Goal: Task Accomplishment & Management: Manage account settings

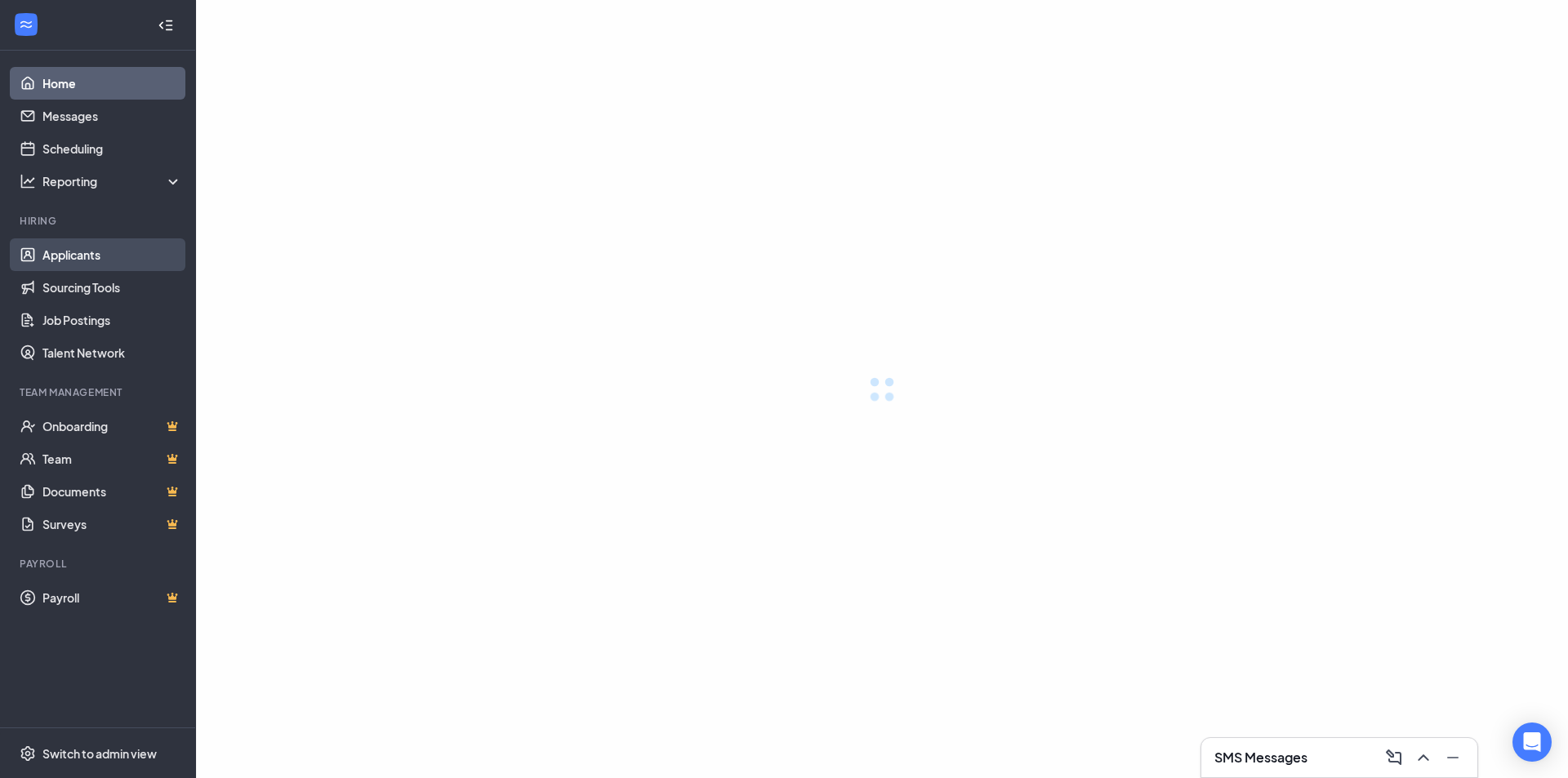
click at [118, 250] on link "Applicants" at bounding box center [112, 255] width 140 height 33
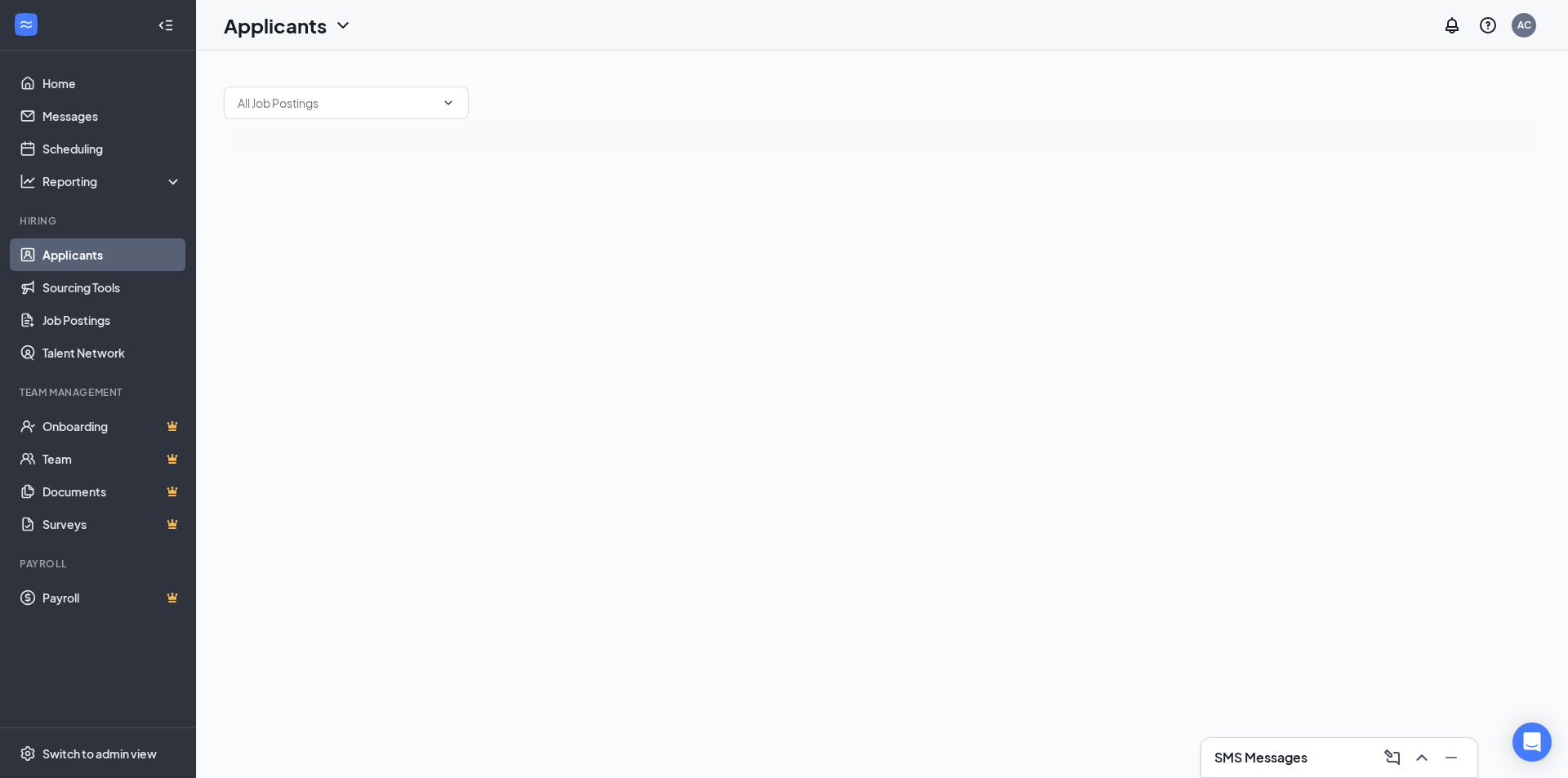
click at [135, 260] on link "Applicants" at bounding box center [112, 255] width 140 height 33
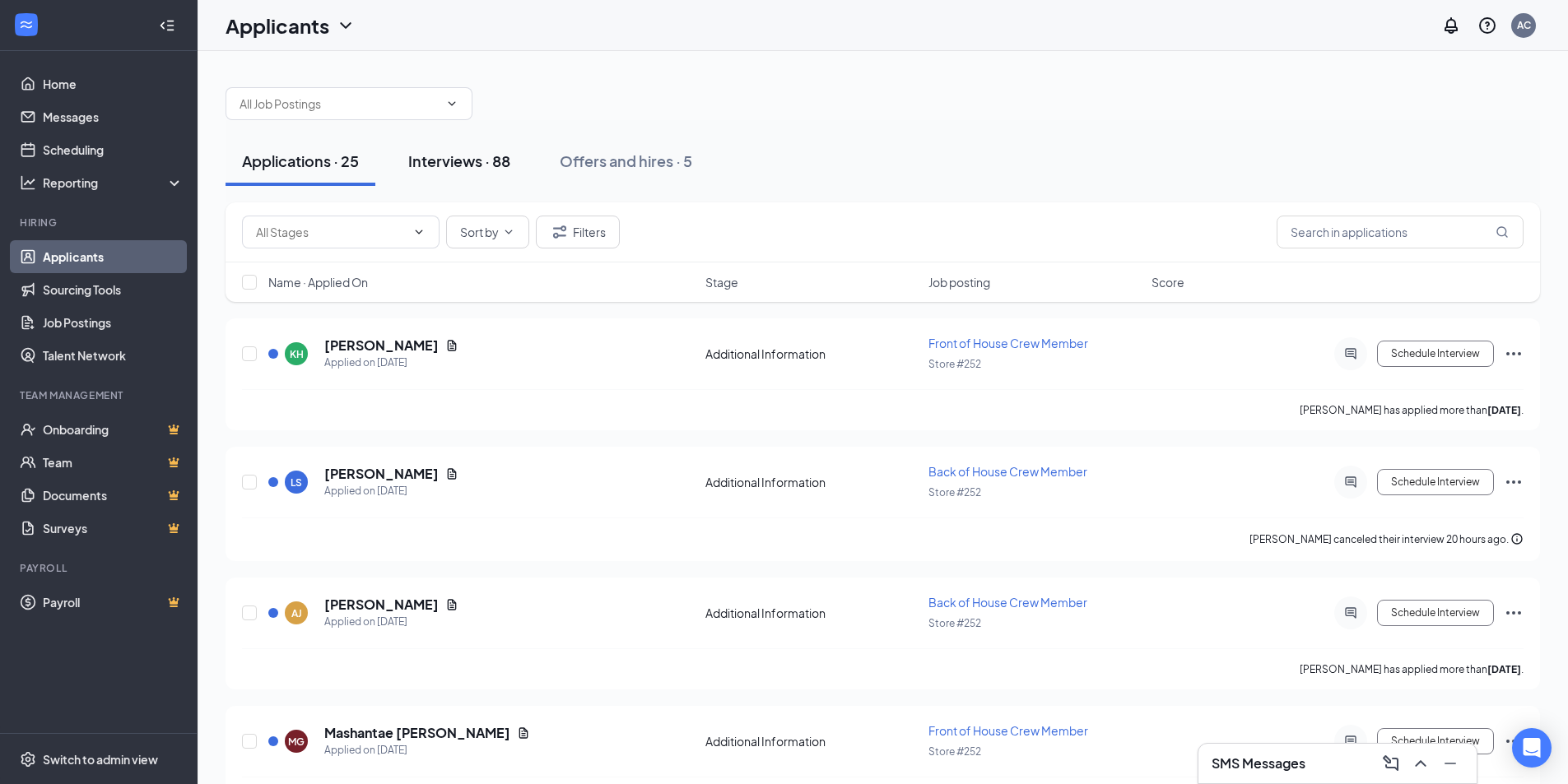
drag, startPoint x: 136, startPoint y: 262, endPoint x: 453, endPoint y: 160, distance: 333.0
click at [453, 160] on div "Interviews · 88" at bounding box center [459, 160] width 102 height 21
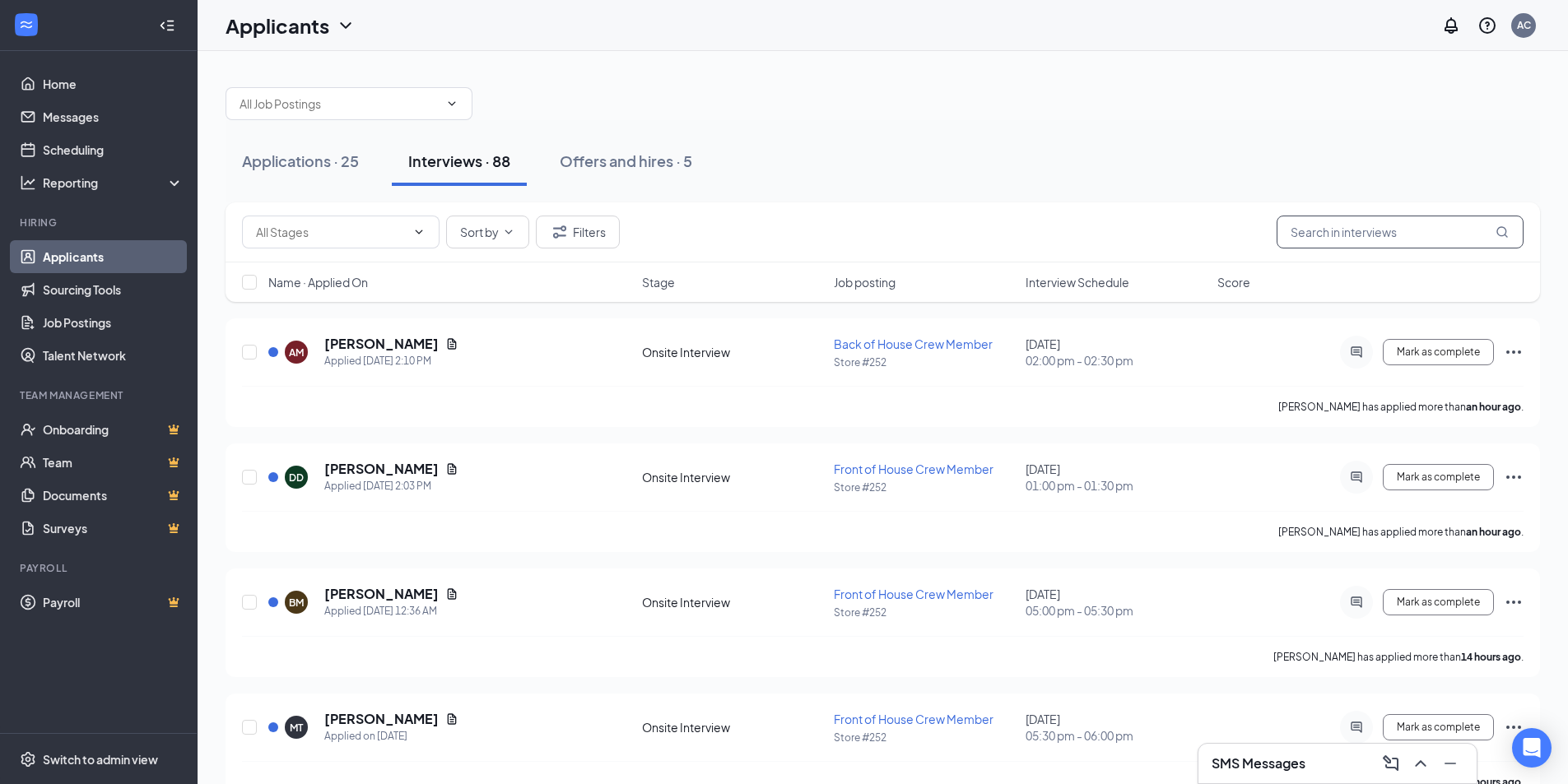
click at [1338, 232] on input "text" at bounding box center [1400, 232] width 247 height 33
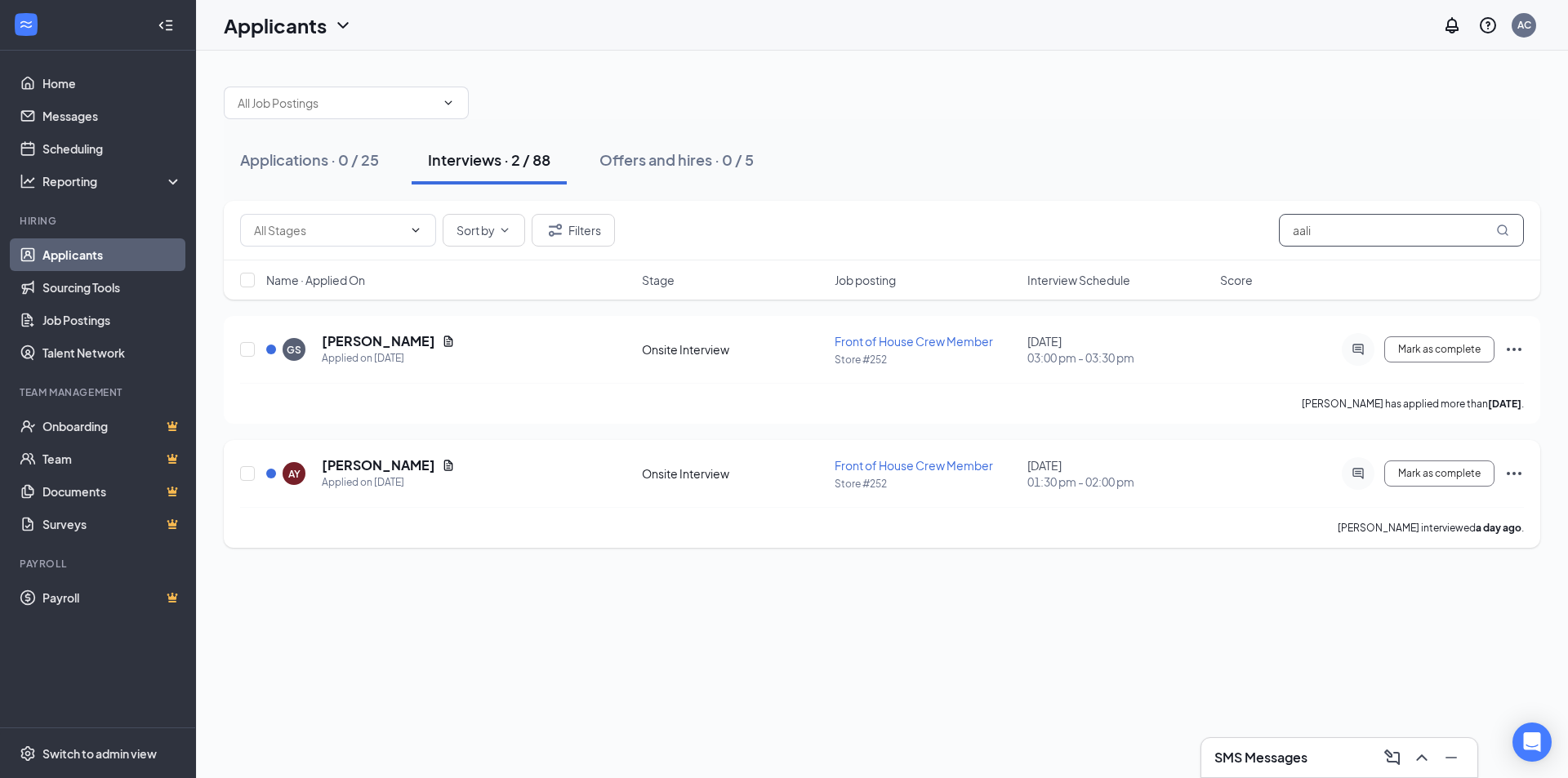
type input "aali"
click at [1505, 470] on icon "Ellipses" at bounding box center [1514, 474] width 20 height 20
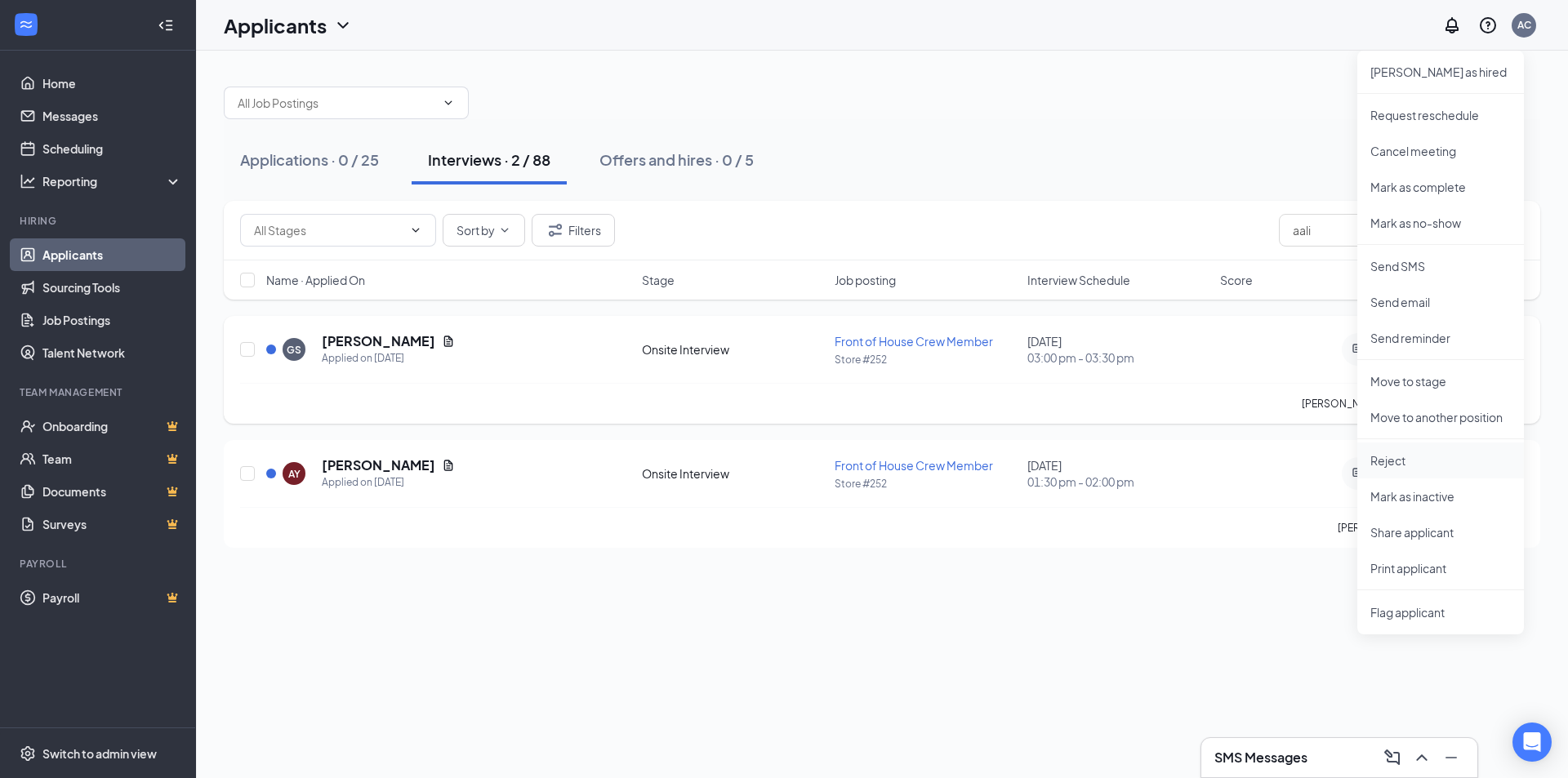
click at [1411, 459] on p "Reject" at bounding box center [1440, 461] width 140 height 16
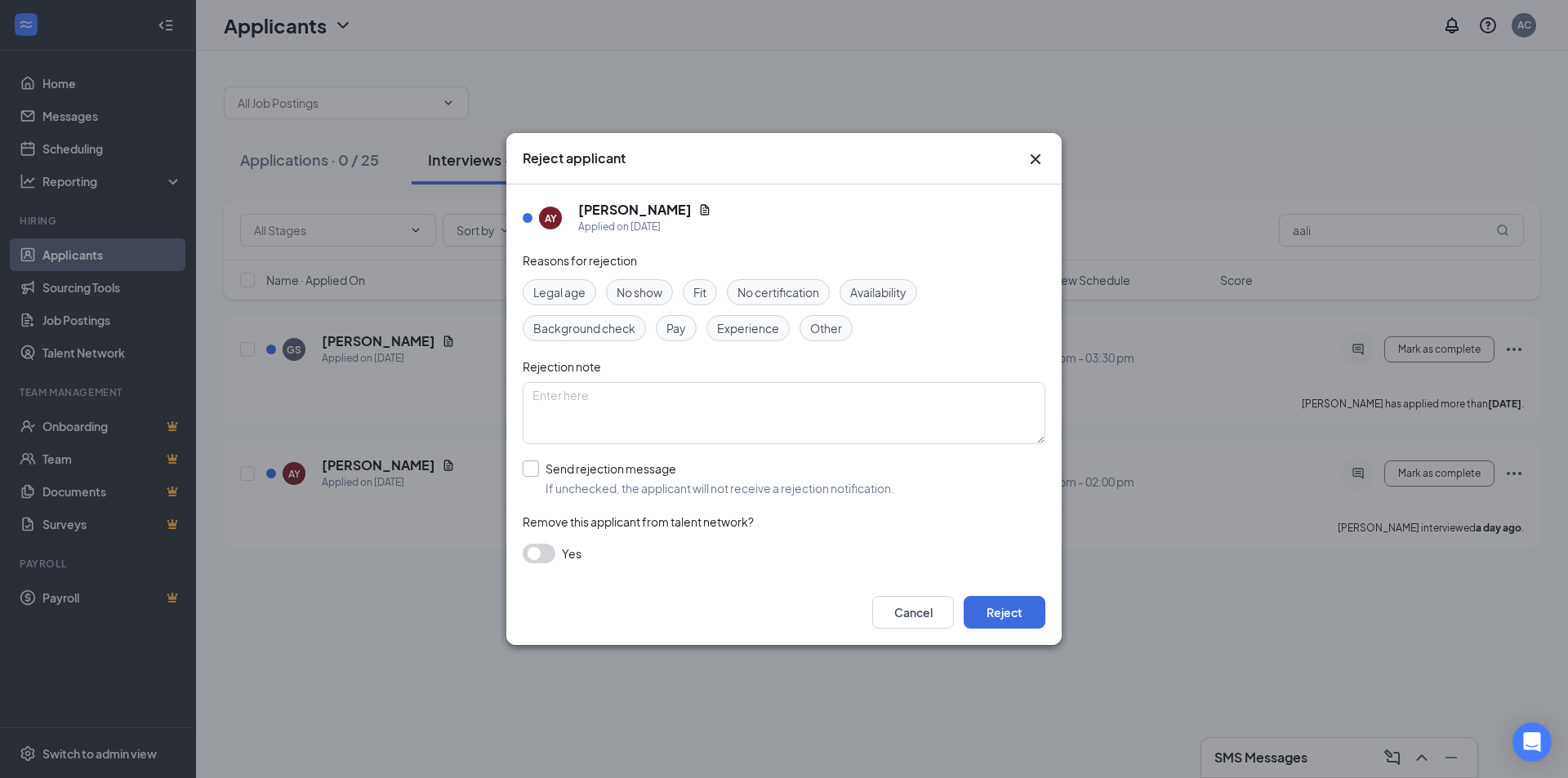
click at [526, 469] on input "Send rejection message If unchecked, the applicant will not receive a rejection…" at bounding box center [708, 478] width 371 height 36
checkbox input "true"
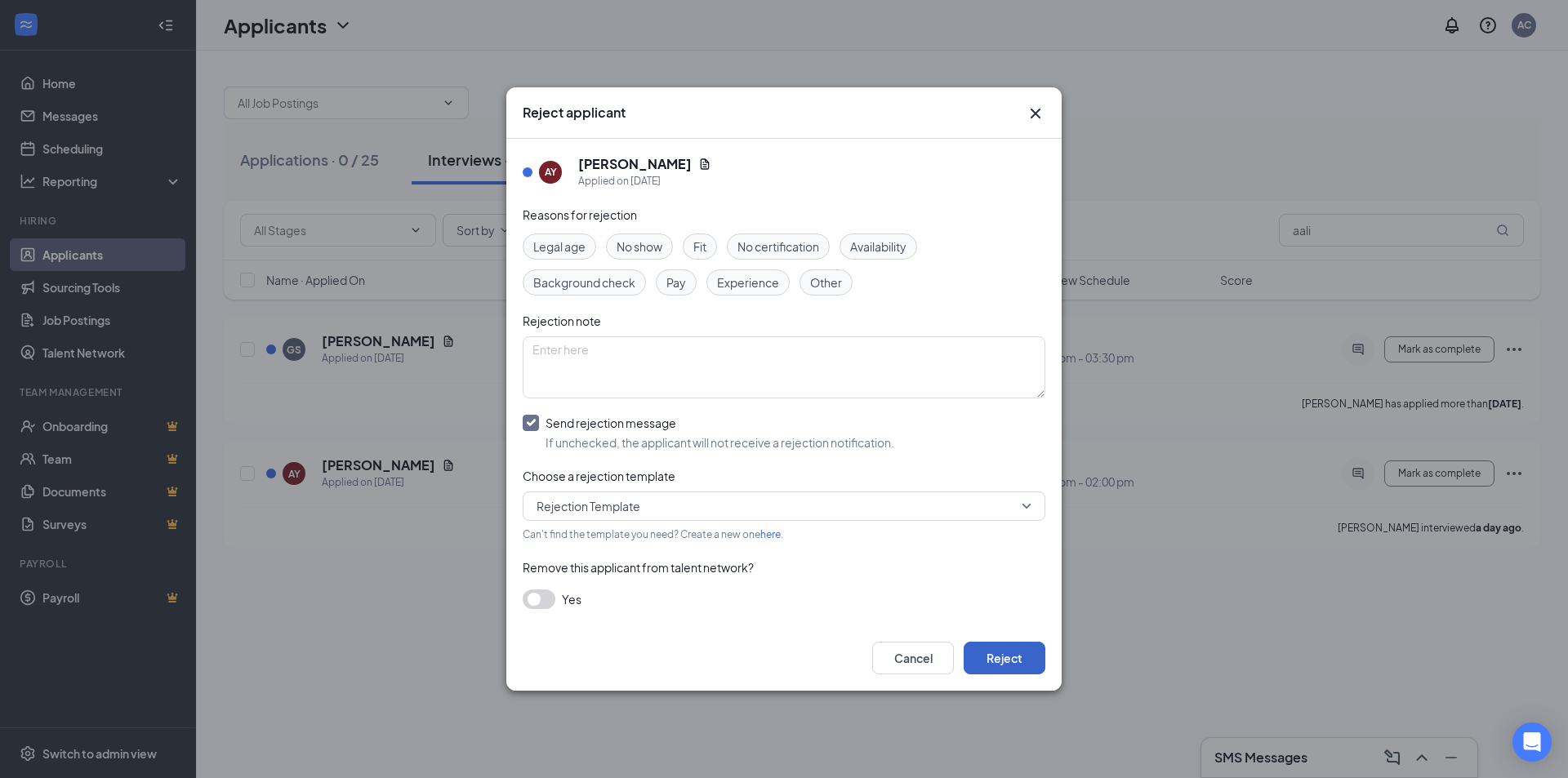
click at [988, 658] on button "Reject" at bounding box center [1004, 658] width 81 height 33
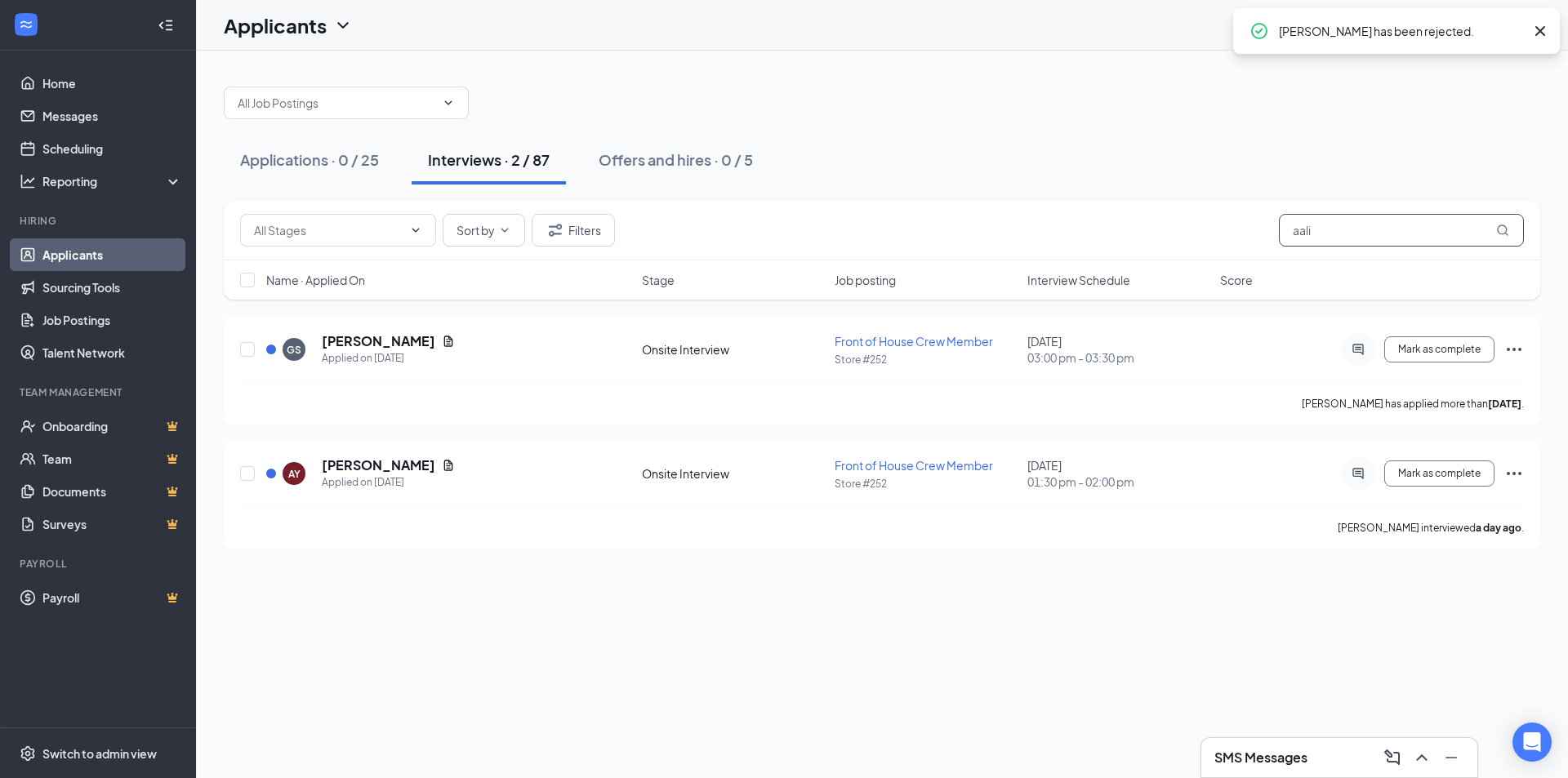
drag, startPoint x: 1341, startPoint y: 233, endPoint x: 1261, endPoint y: 250, distance: 81.8
click at [1261, 250] on div "Sort by Filters aali" at bounding box center [882, 231] width 1317 height 60
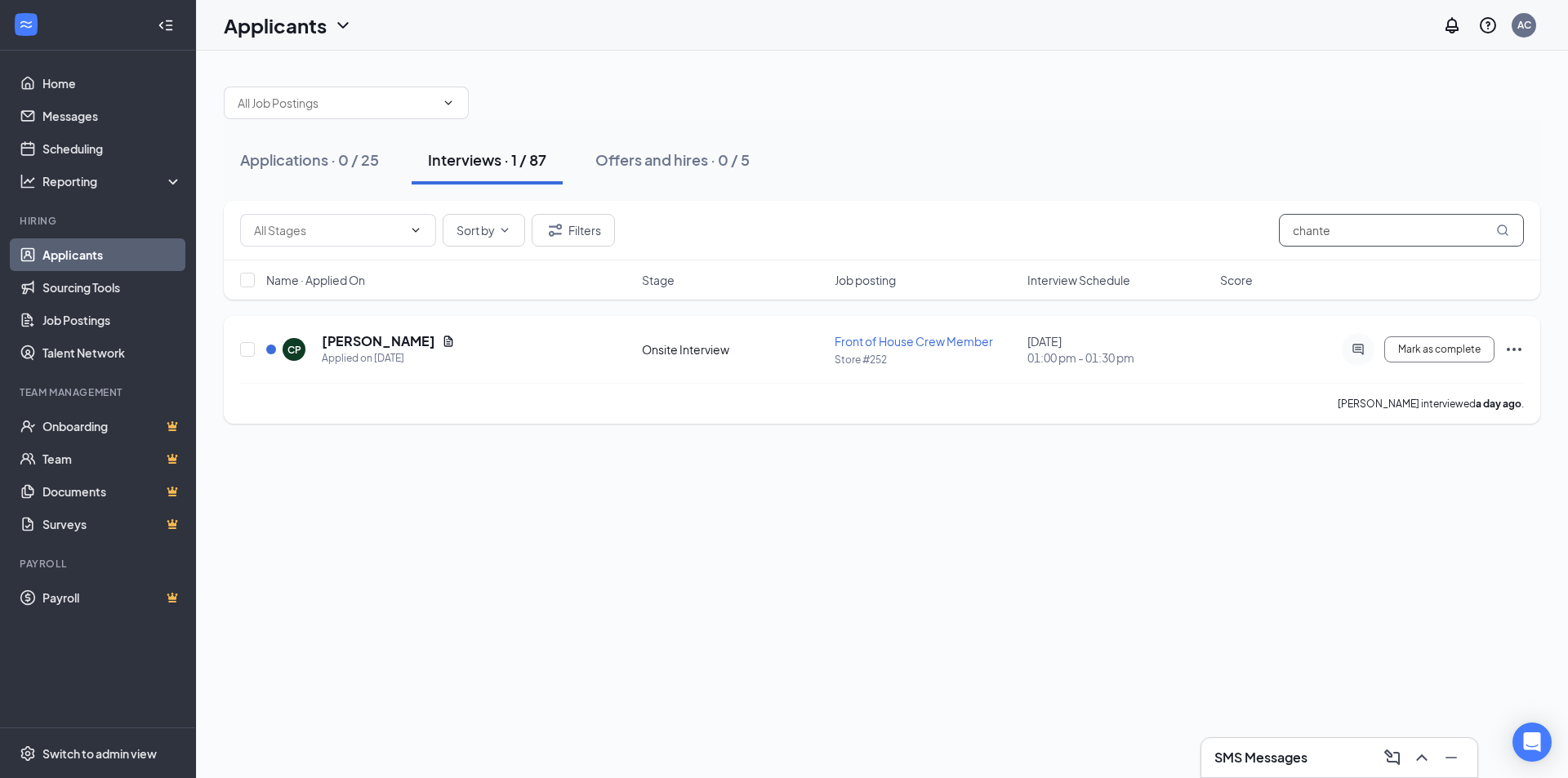
type input "chante"
click at [1513, 351] on icon "Ellipses" at bounding box center [1514, 350] width 20 height 20
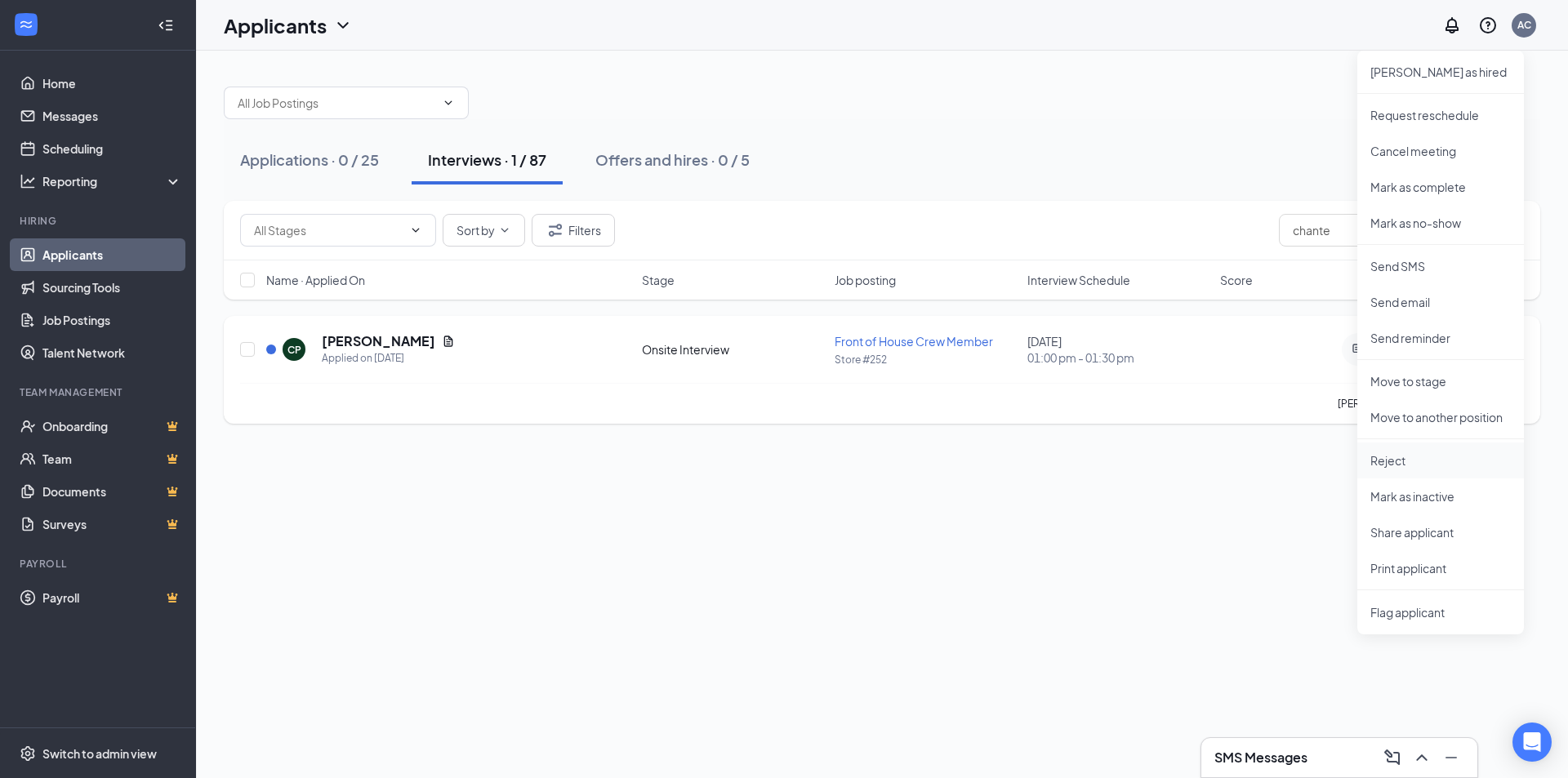
click at [1426, 462] on p "Reject" at bounding box center [1440, 461] width 140 height 16
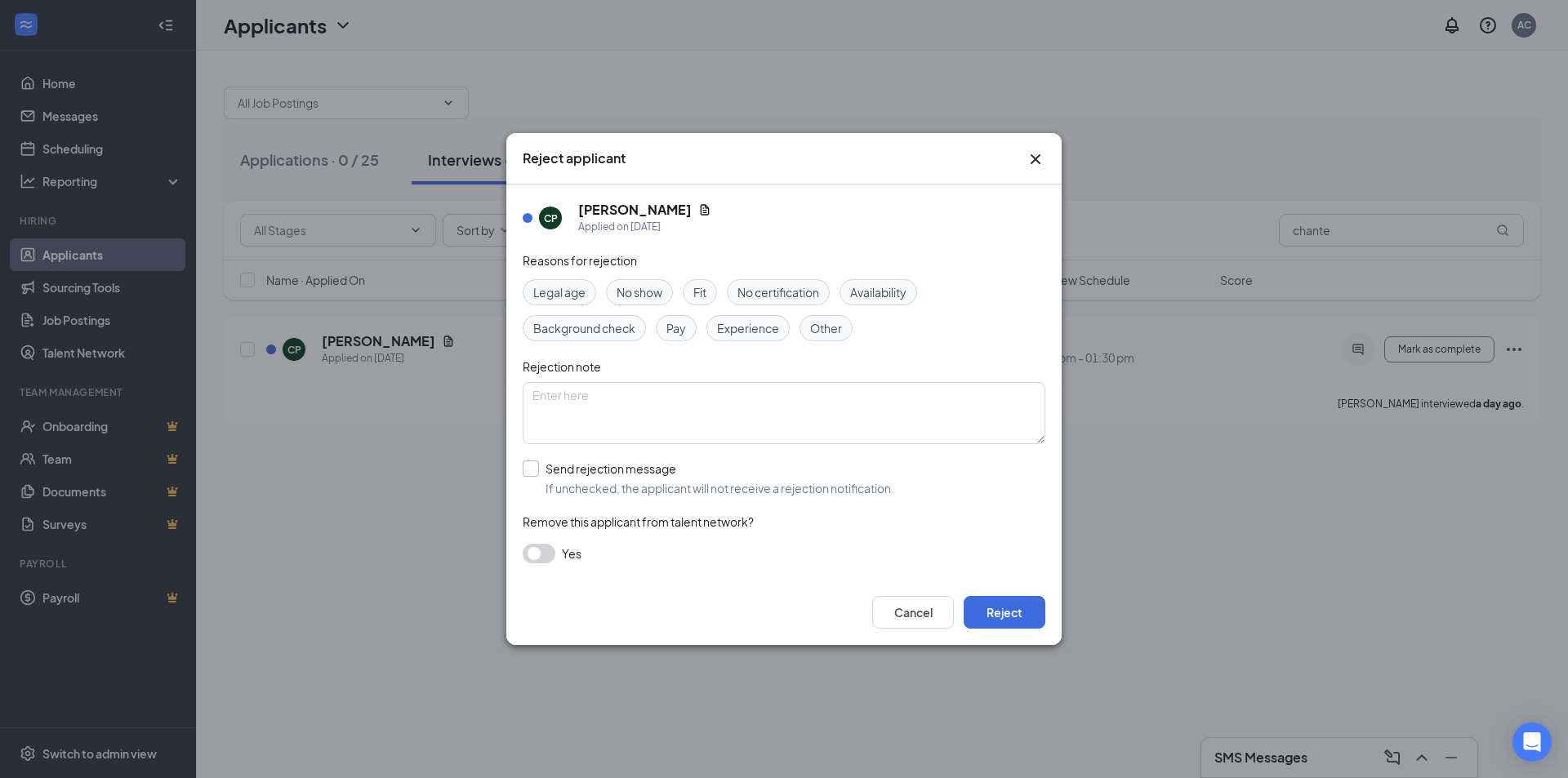
click at [532, 469] on input "Send rejection message If unchecked, the applicant will not receive a rejection…" at bounding box center [708, 478] width 371 height 36
checkbox input "true"
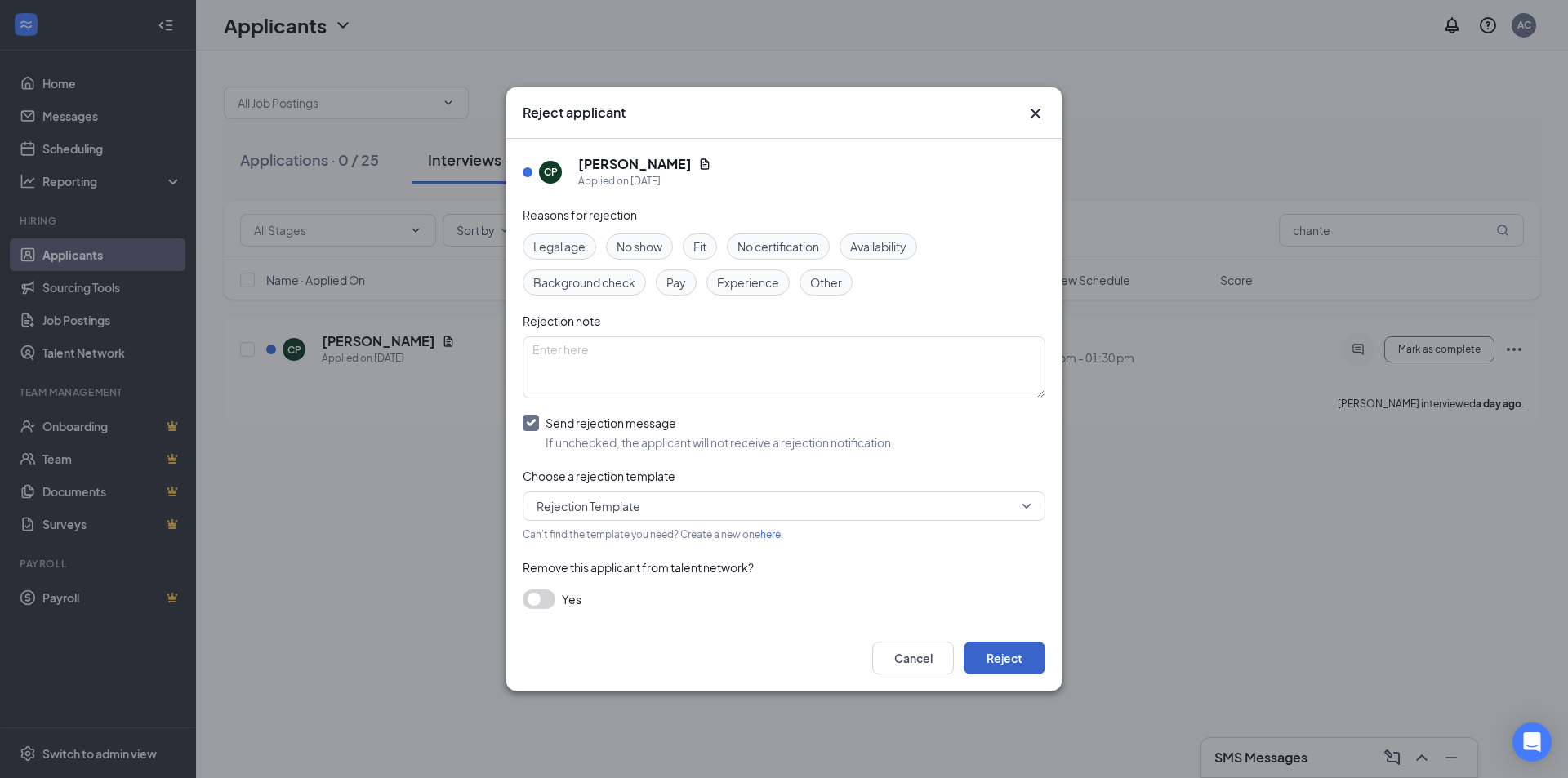
click at [1019, 658] on button "Reject" at bounding box center [1004, 658] width 81 height 33
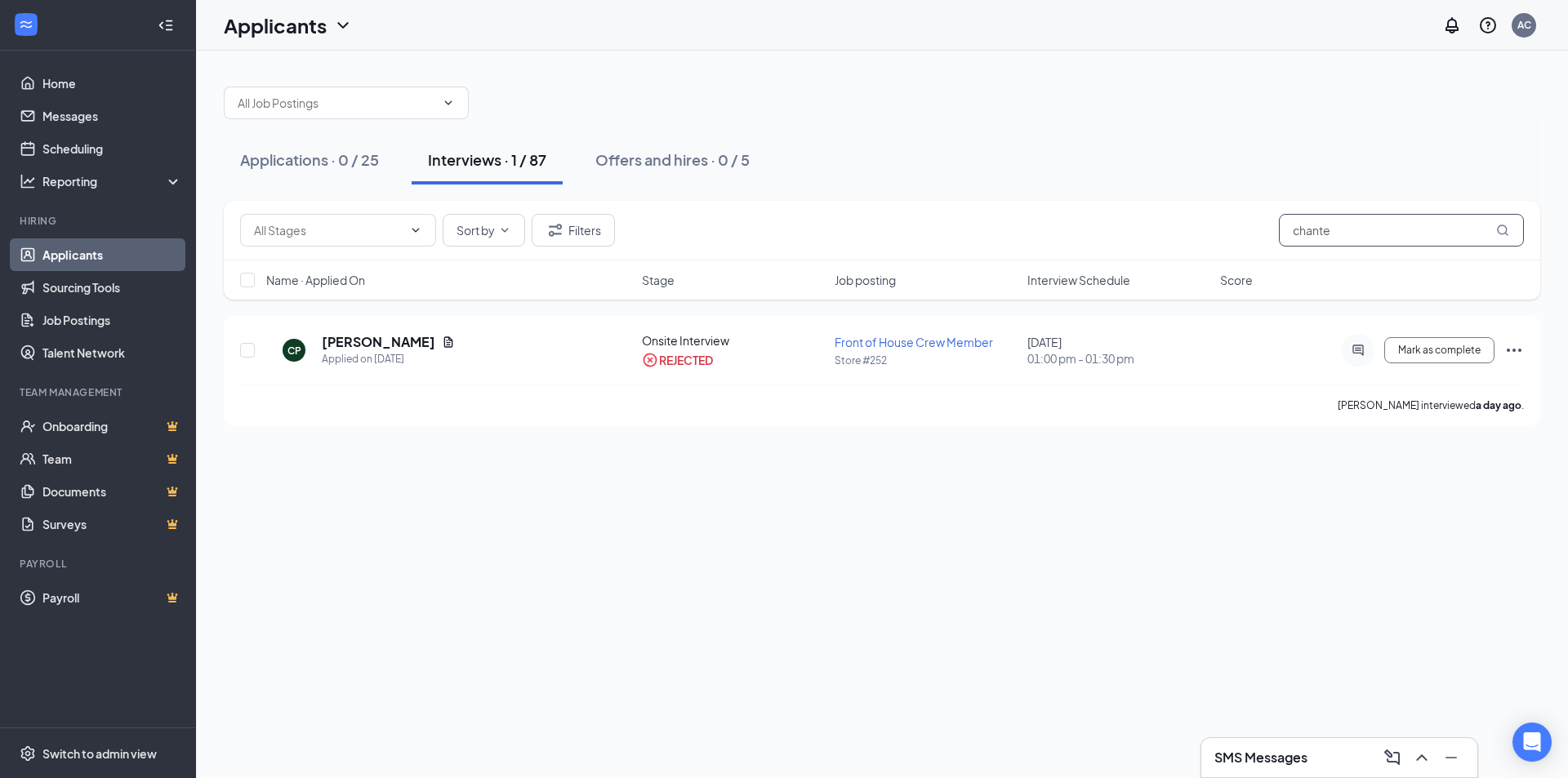
drag, startPoint x: 1378, startPoint y: 239, endPoint x: 1038, endPoint y: 235, distance: 340.0
click at [1038, 235] on div "Sort by Filters chante" at bounding box center [881, 230] width 1284 height 33
type input "[PERSON_NAME]"
click at [1508, 348] on icon "Ellipses" at bounding box center [1514, 350] width 14 height 4
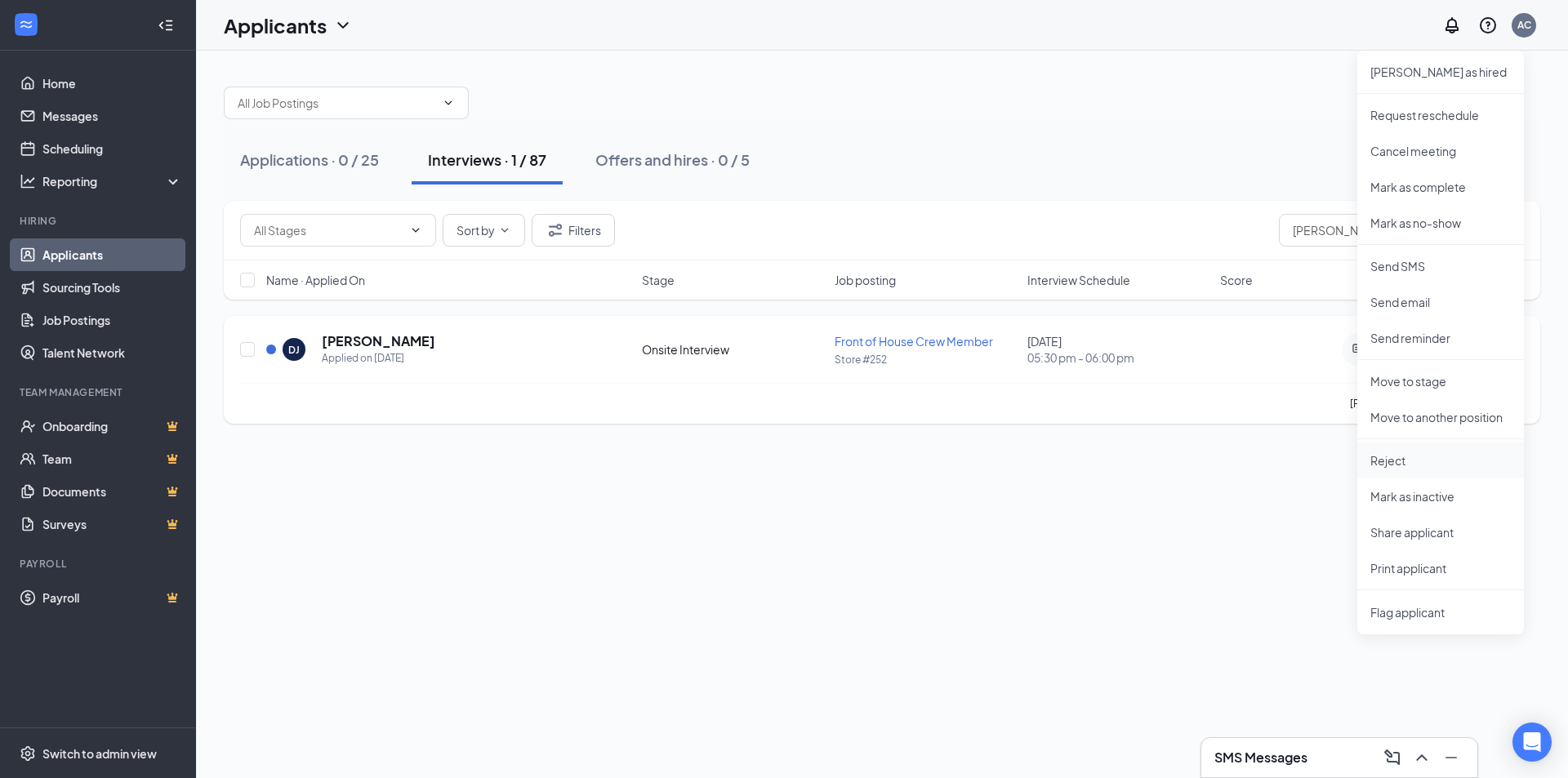
click at [1403, 464] on p "Reject" at bounding box center [1440, 461] width 140 height 16
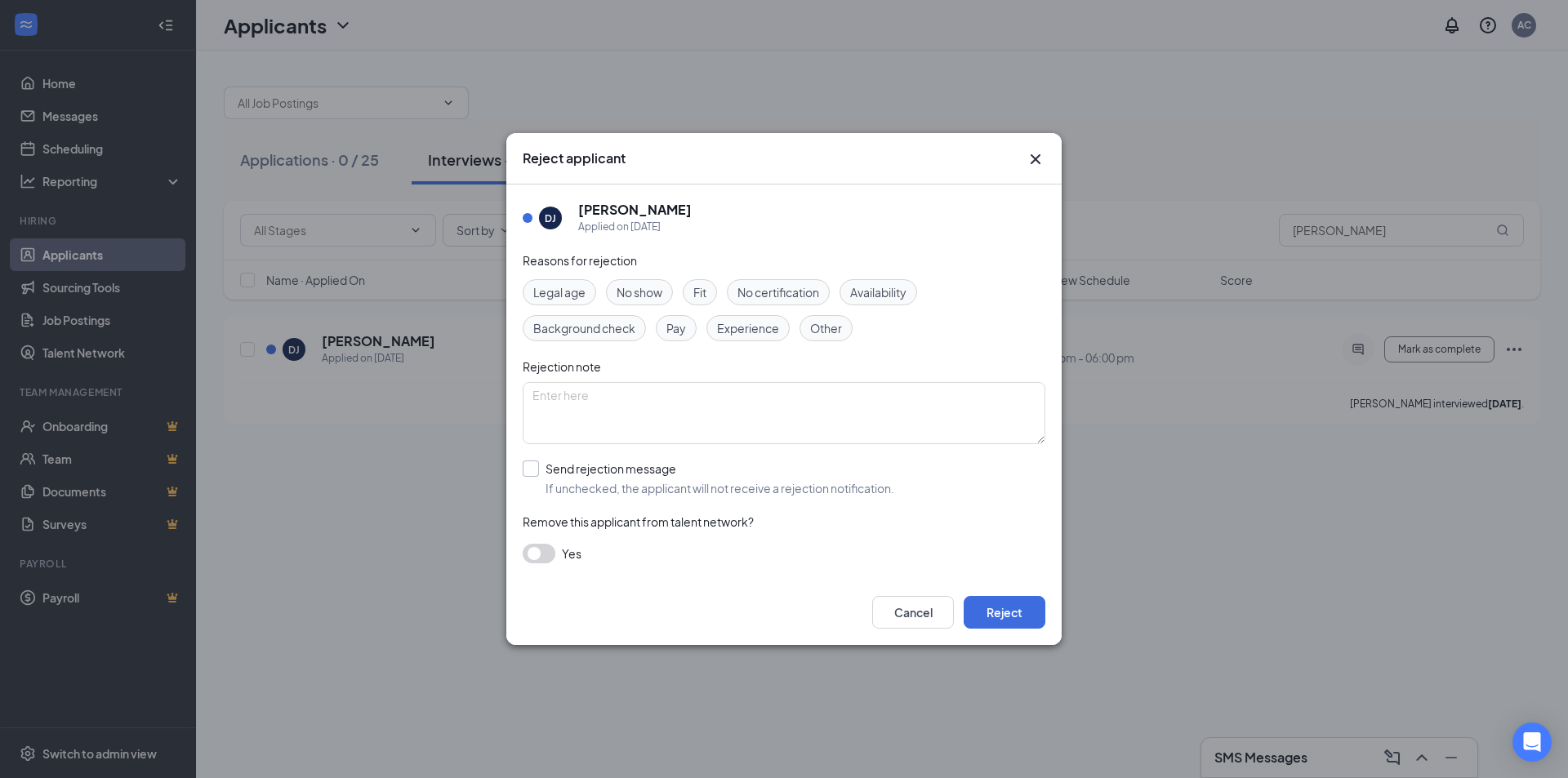
click at [524, 468] on input "Send rejection message If unchecked, the applicant will not receive a rejection…" at bounding box center [708, 478] width 371 height 36
checkbox input "true"
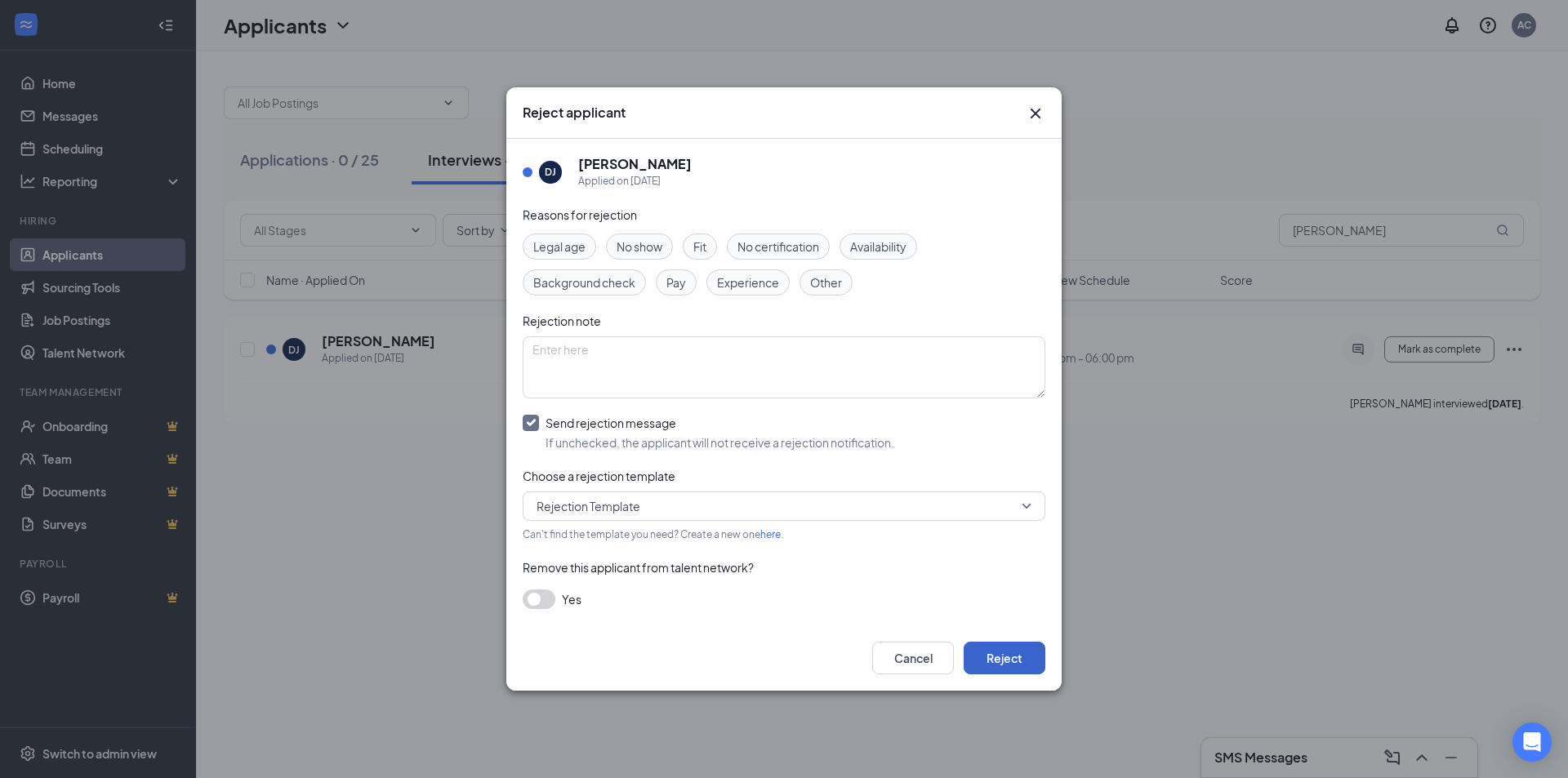
click at [1021, 661] on button "Reject" at bounding box center [1004, 658] width 81 height 33
